Goal: Task Accomplishment & Management: Complete application form

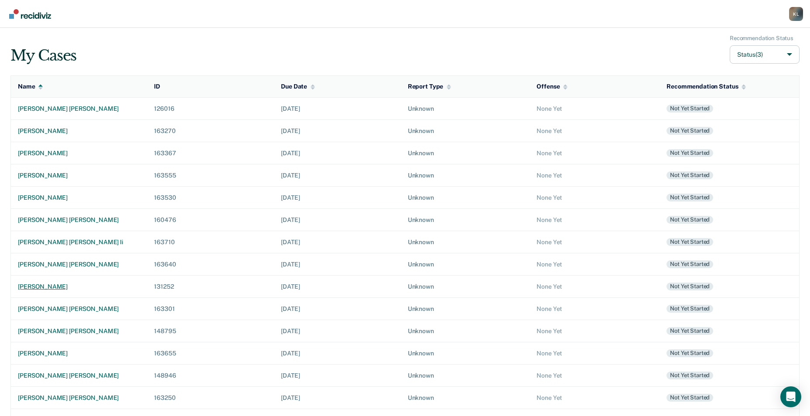
click at [44, 285] on div "[PERSON_NAME]" at bounding box center [79, 286] width 122 height 7
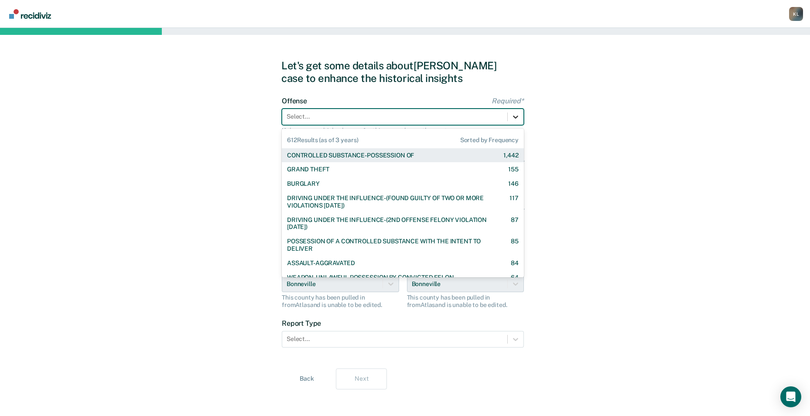
click at [522, 120] on div at bounding box center [516, 117] width 16 height 16
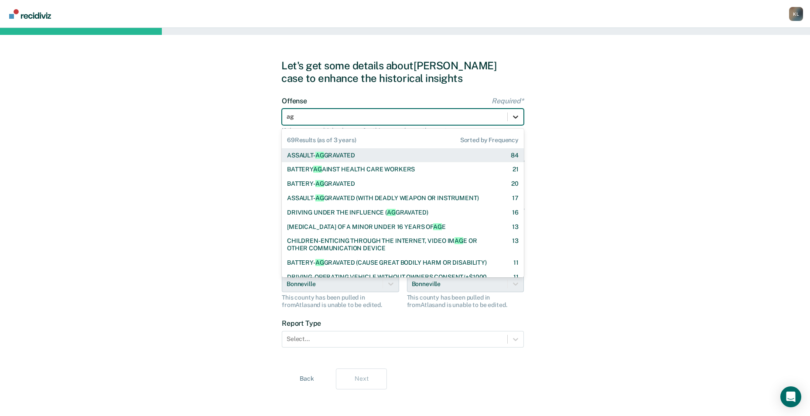
type input "agg"
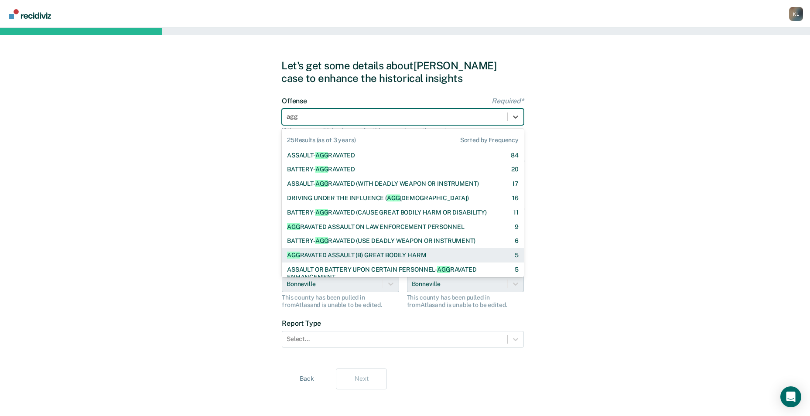
click at [410, 256] on div "AGG RAVATED ASSAULT (B) GREAT BODILY HARM" at bounding box center [356, 255] width 139 height 7
checkbox input "true"
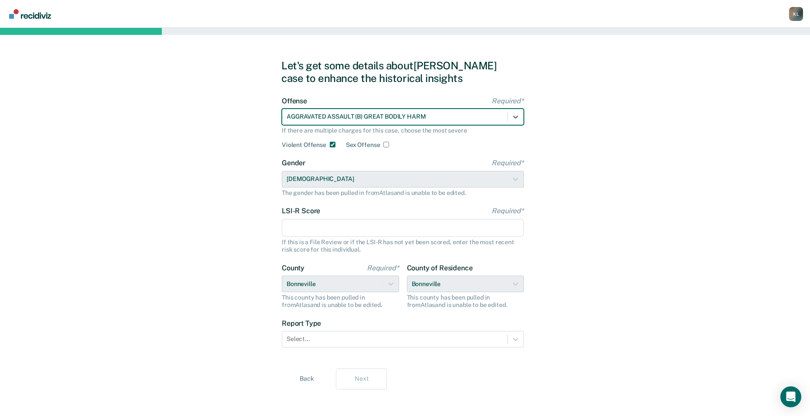
click at [398, 227] on input "LSI-R Score Required*" at bounding box center [403, 228] width 242 height 18
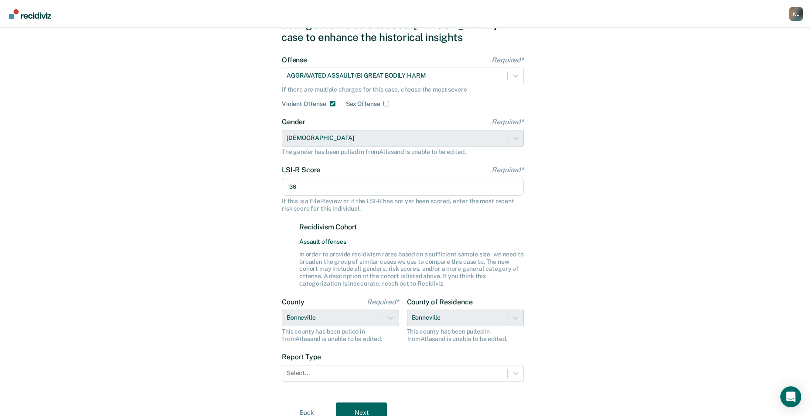
scroll to position [80, 0]
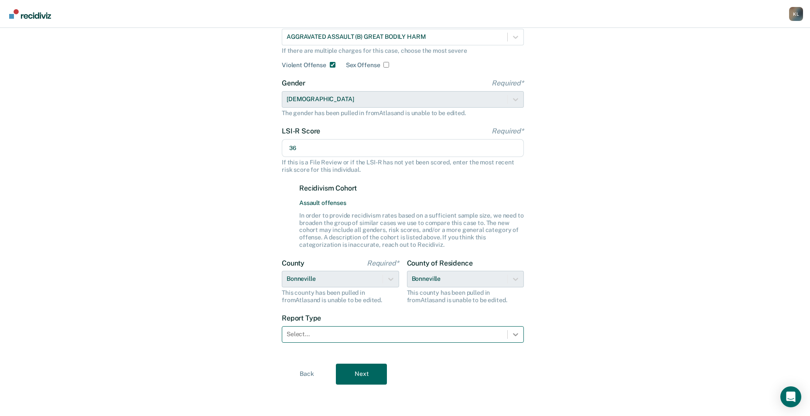
type input "36"
click at [518, 339] on div at bounding box center [516, 335] width 16 height 16
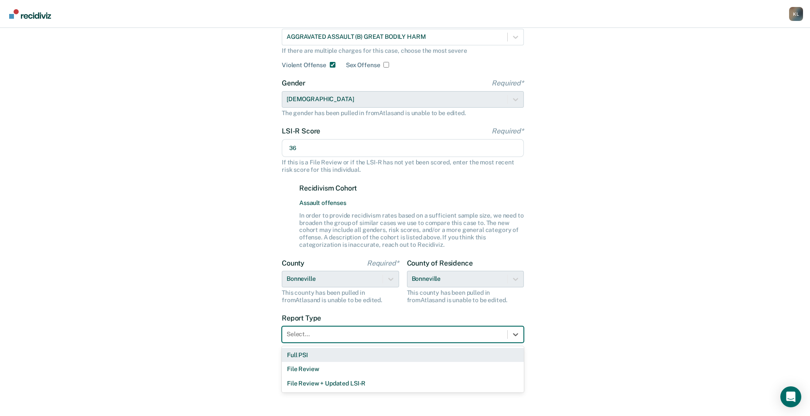
drag, startPoint x: 297, startPoint y: 358, endPoint x: 316, endPoint y: 360, distance: 18.8
click at [297, 358] on div "Full PSI" at bounding box center [403, 355] width 242 height 14
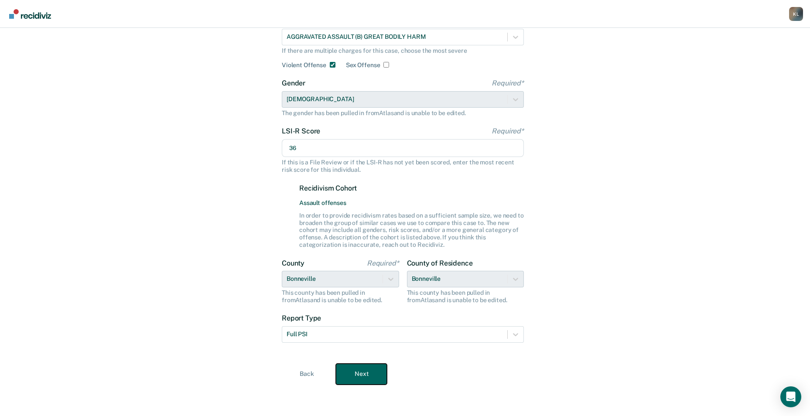
click at [361, 373] on button "Next" at bounding box center [361, 374] width 51 height 21
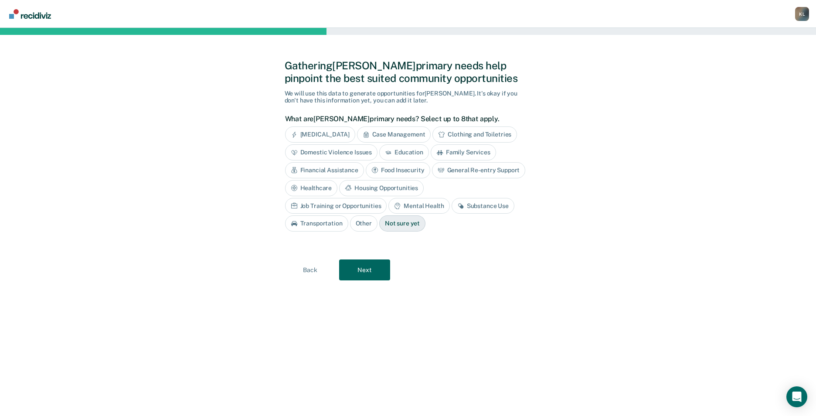
click at [315, 132] on div "[MEDICAL_DATA]" at bounding box center [320, 134] width 70 height 16
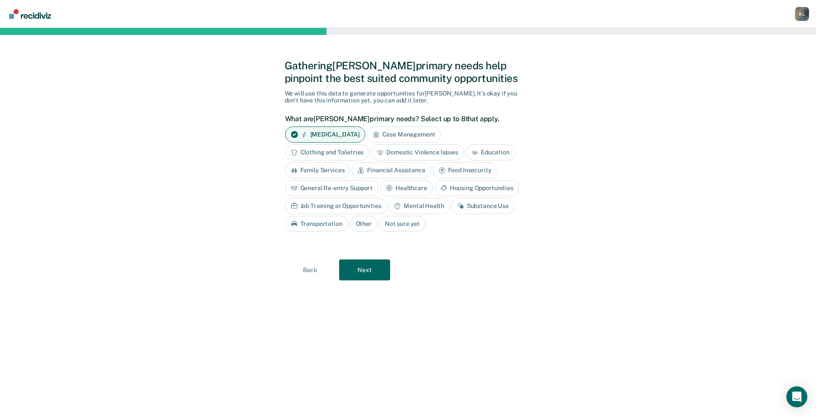
click at [491, 188] on div "Housing Opportunities" at bounding box center [477, 188] width 85 height 16
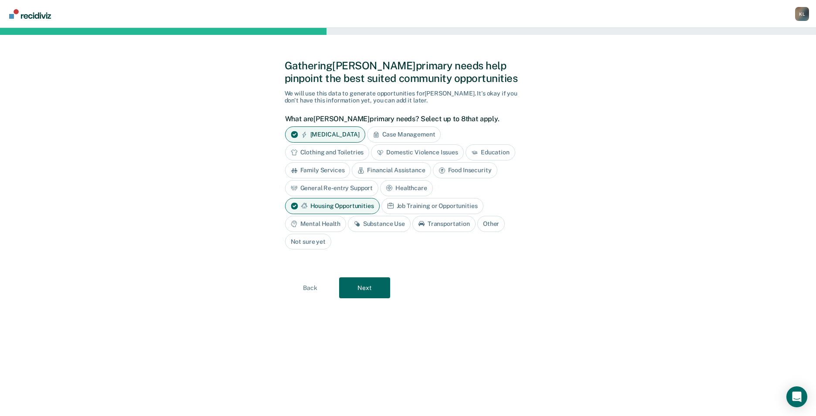
click at [311, 224] on div "Mental Health" at bounding box center [315, 224] width 61 height 16
click at [384, 222] on div "Substance Use" at bounding box center [389, 224] width 63 height 16
click at [371, 285] on button "Next" at bounding box center [364, 288] width 51 height 21
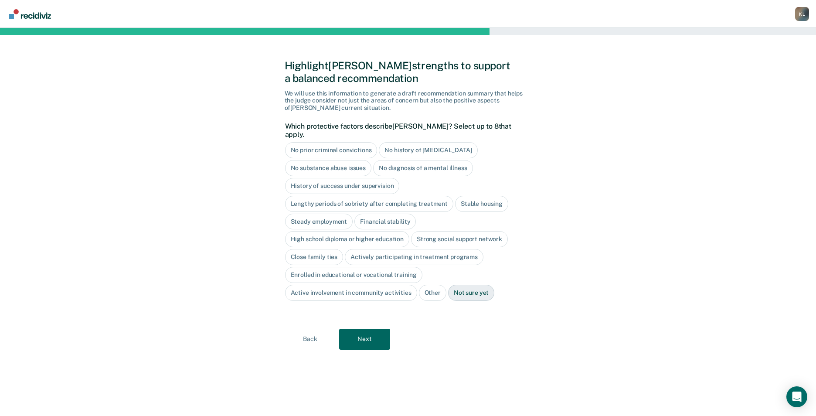
click at [369, 231] on div "High school diploma or higher education" at bounding box center [347, 239] width 125 height 16
click at [360, 334] on button "Next" at bounding box center [364, 339] width 51 height 21
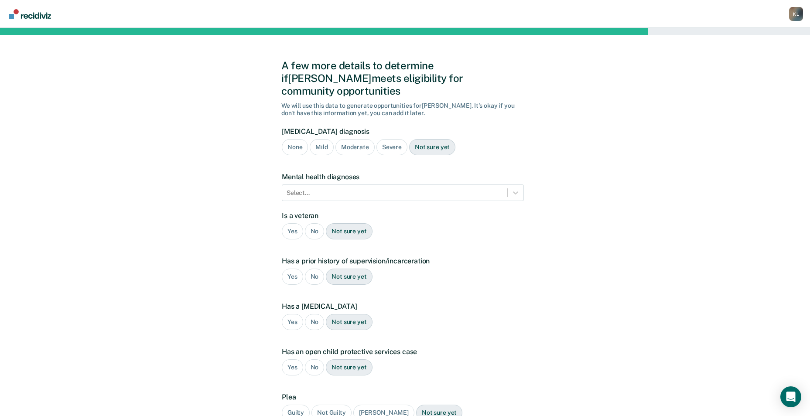
click at [297, 139] on div "None" at bounding box center [295, 147] width 26 height 16
click at [518, 185] on div at bounding box center [516, 193] width 16 height 16
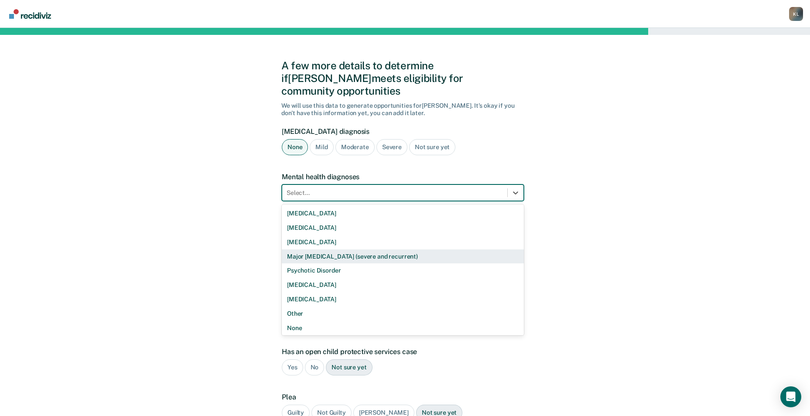
click at [298, 249] on div "Major [MEDICAL_DATA] (severe and recurrent)" at bounding box center [403, 256] width 242 height 14
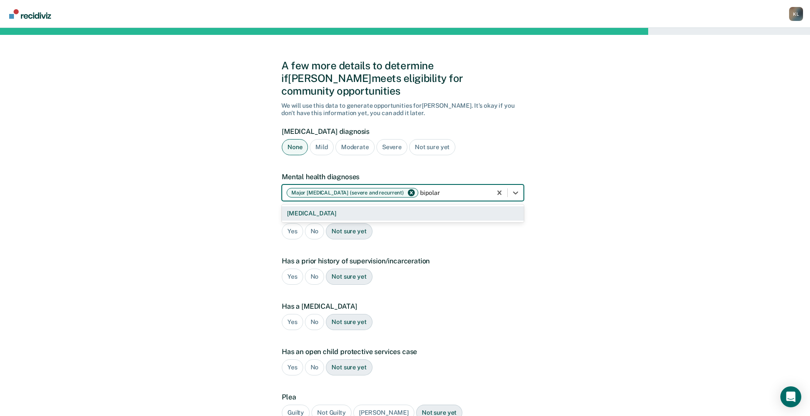
type input "bipolar"
click at [568, 389] on div "A few more details to determine if [PERSON_NAME] meets eligibility for communit…" at bounding box center [405, 264] width 810 height 473
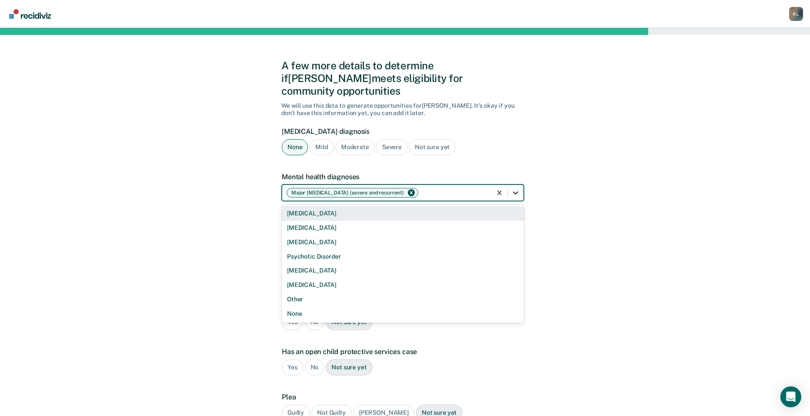
click at [516, 191] on icon at bounding box center [515, 192] width 5 height 3
click at [307, 207] on div "[MEDICAL_DATA]" at bounding box center [403, 213] width 242 height 14
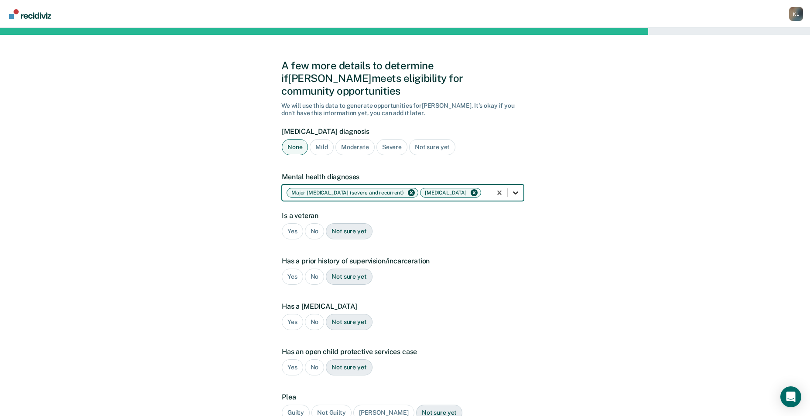
click at [511, 185] on div at bounding box center [516, 193] width 16 height 16
click at [659, 213] on div "A few more details to determine if [PERSON_NAME] meets eligibility for communit…" at bounding box center [405, 264] width 810 height 473
click at [317, 223] on div "No" at bounding box center [315, 231] width 20 height 16
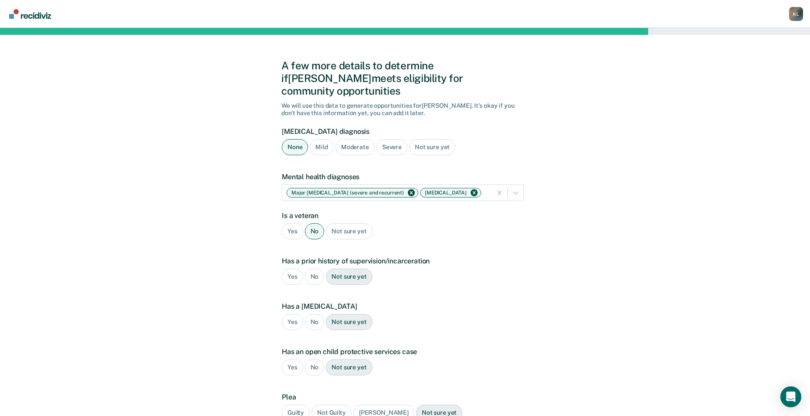
click at [293, 269] on div "Yes" at bounding box center [292, 277] width 21 height 16
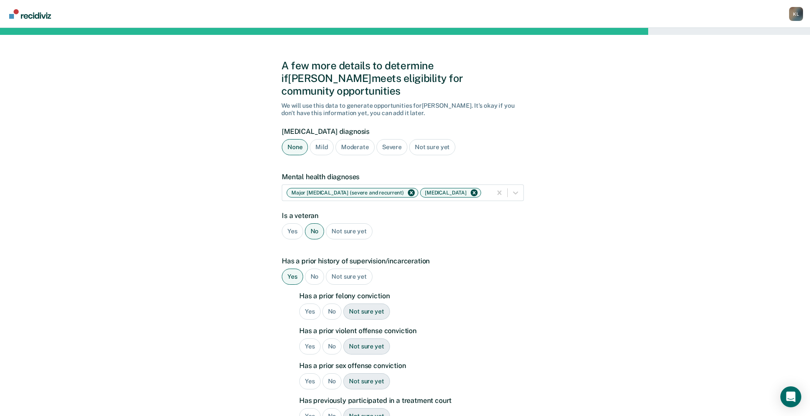
click at [306, 304] on div "Yes" at bounding box center [309, 312] width 21 height 16
click at [306, 338] on div "Yes" at bounding box center [309, 346] width 21 height 16
click at [333, 373] on div "No" at bounding box center [332, 381] width 20 height 16
click at [310, 408] on div "Yes" at bounding box center [309, 416] width 21 height 16
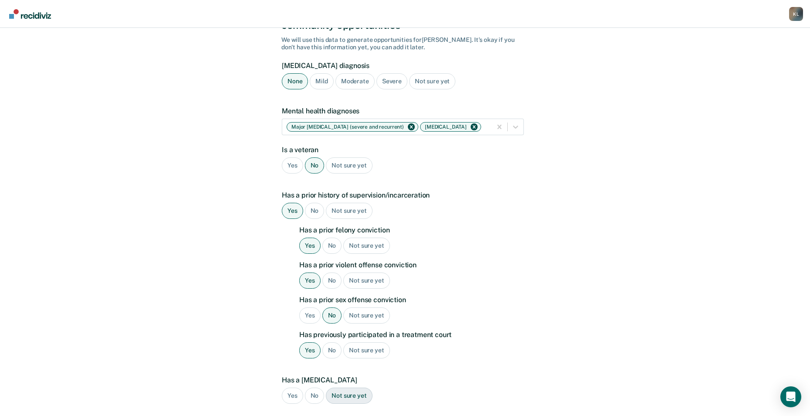
scroll to position [174, 0]
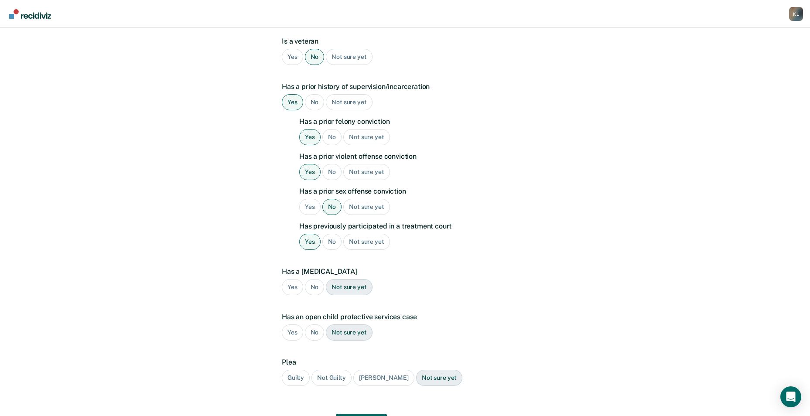
click at [313, 279] on div "No" at bounding box center [315, 287] width 20 height 16
click at [309, 324] on div "No" at bounding box center [315, 332] width 20 height 16
click at [295, 370] on div "Guilty" at bounding box center [296, 378] width 28 height 16
click at [351, 414] on button "Next" at bounding box center [361, 424] width 51 height 21
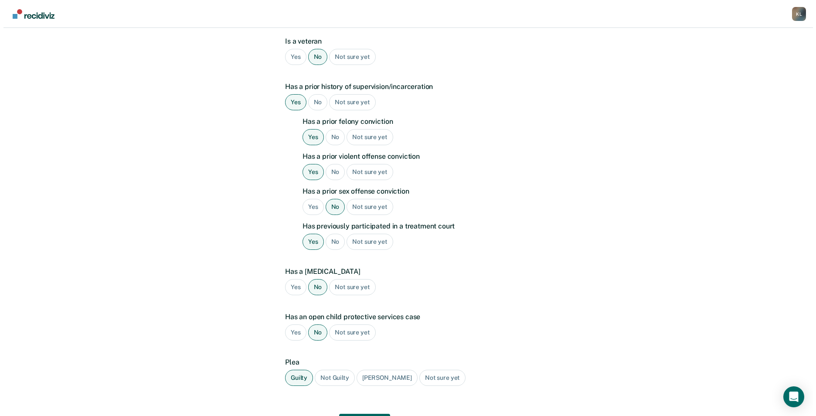
scroll to position [0, 0]
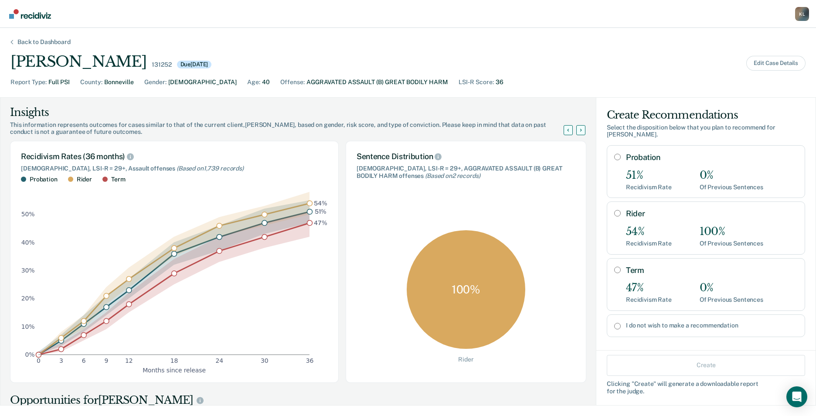
click at [614, 266] on input "Term" at bounding box center [617, 269] width 7 height 7
radio input "true"
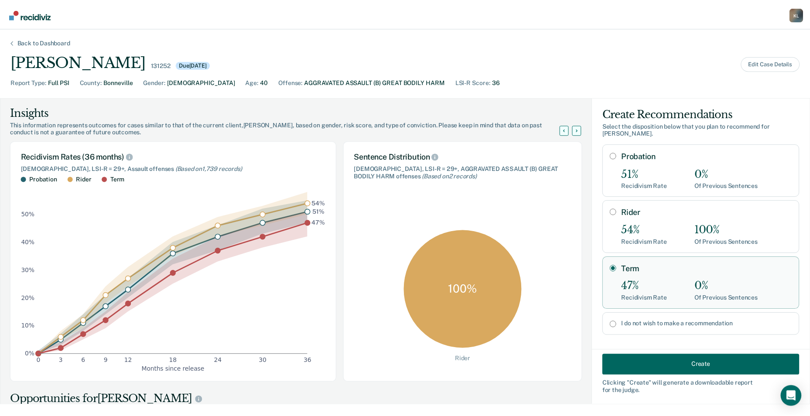
scroll to position [2, 0]
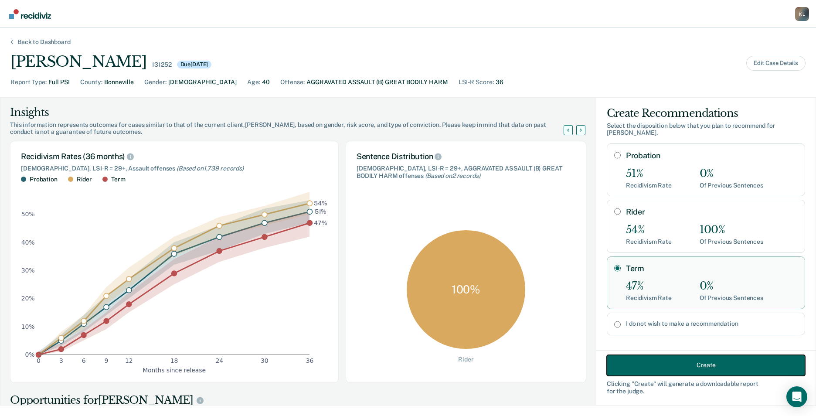
click at [690, 365] on button "Create" at bounding box center [706, 365] width 198 height 21
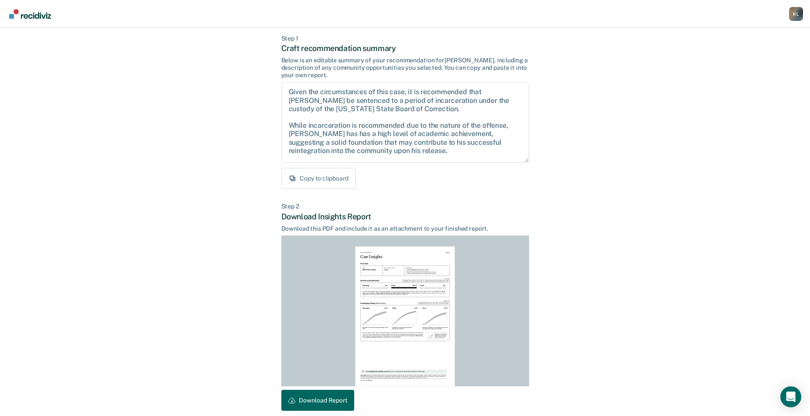
scroll to position [81, 0]
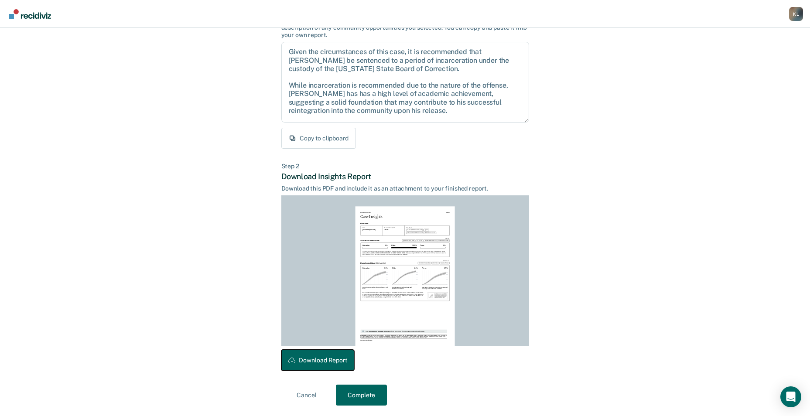
click at [290, 364] on icon at bounding box center [291, 360] width 7 height 7
